Goal: Understand process/instructions

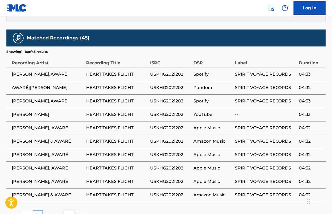
scroll to position [433, 0]
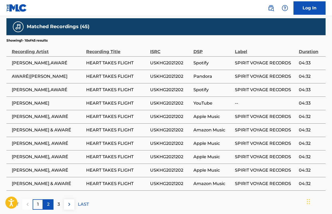
click at [49, 201] on p "2" at bounding box center [48, 204] width 2 height 6
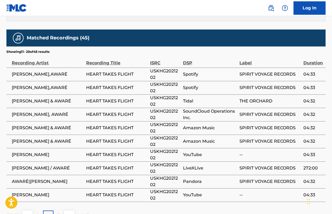
scroll to position [422, 0]
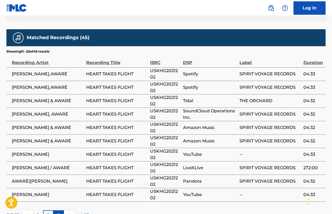
click at [60, 212] on p "3" at bounding box center [59, 215] width 2 height 6
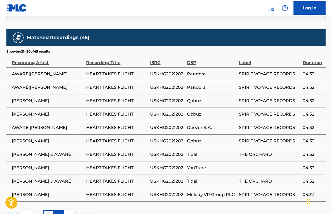
click at [59, 212] on p "4" at bounding box center [58, 215] width 3 height 6
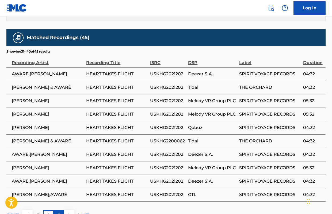
click at [59, 212] on p "5" at bounding box center [59, 215] width 2 height 6
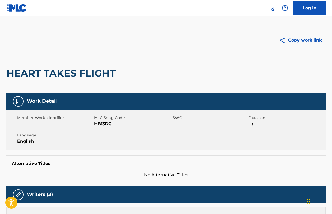
scroll to position [1, 0]
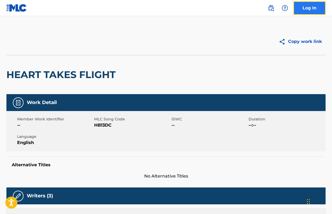
click at [305, 8] on link "Log In" at bounding box center [310, 7] width 32 height 13
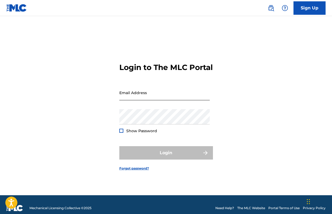
click at [151, 91] on input "Email Address" at bounding box center [164, 92] width 90 height 15
type input "[EMAIL_ADDRESS][DOMAIN_NAME]"
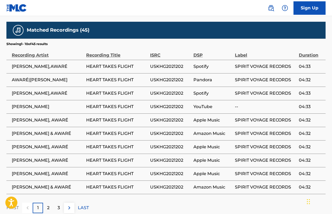
scroll to position [431, 0]
